Goal: Navigation & Orientation: Find specific page/section

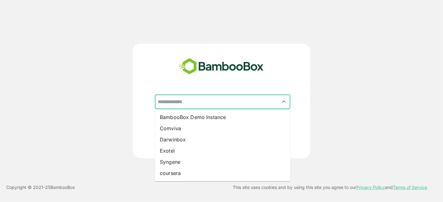
click at [235, 101] on input "text" at bounding box center [222, 102] width 133 height 12
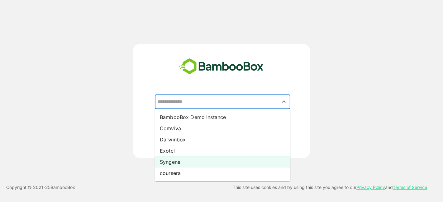
click at [209, 160] on li "Syngene" at bounding box center [222, 162] width 135 height 11
type input "*******"
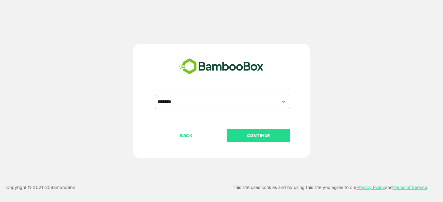
click at [256, 130] on button "CONTINUE" at bounding box center [258, 135] width 63 height 13
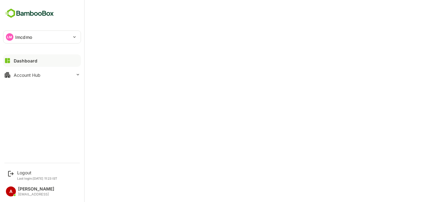
click at [32, 59] on div "Dashboard" at bounding box center [26, 60] width 24 height 5
click at [37, 73] on div "Account Hub" at bounding box center [27, 75] width 27 height 5
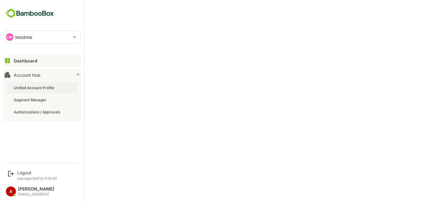
click at [37, 87] on div "Unified Account Profile" at bounding box center [35, 87] width 42 height 5
click at [30, 58] on div "Dashboard" at bounding box center [25, 60] width 22 height 5
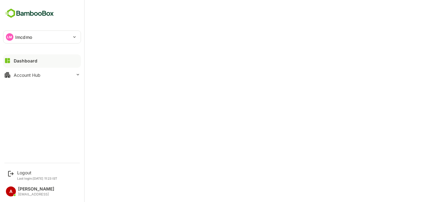
click at [42, 59] on button "Dashboard" at bounding box center [42, 61] width 78 height 12
click at [39, 76] on div "Account Hub" at bounding box center [27, 75] width 27 height 5
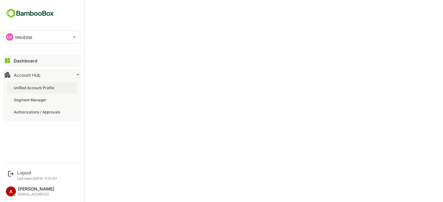
click at [39, 86] on div "Unified Account Profile" at bounding box center [35, 87] width 42 height 5
